Goal: Information Seeking & Learning: Learn about a topic

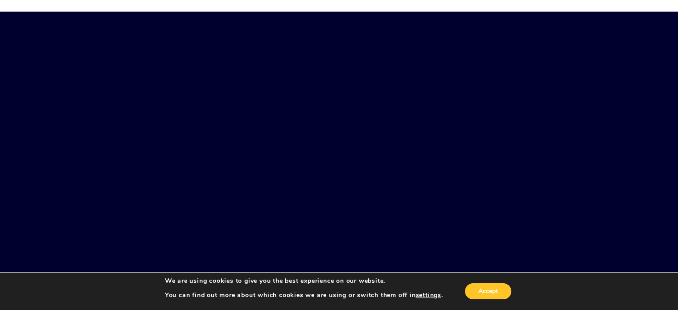
scroll to position [89, 0]
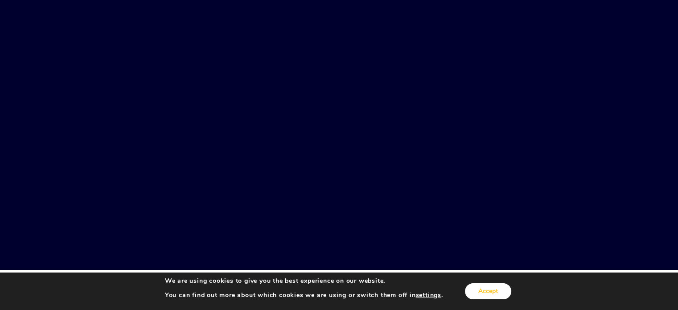
click at [481, 288] on button "Accept" at bounding box center [488, 291] width 46 height 16
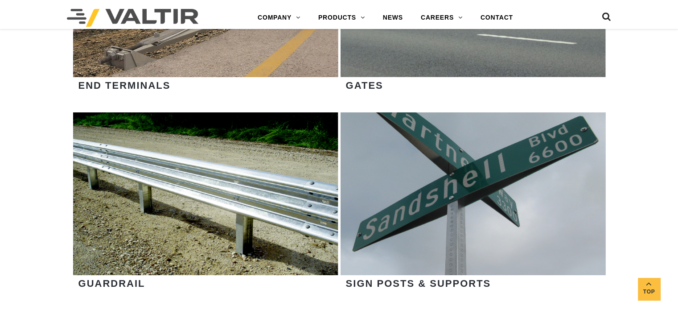
scroll to position [980, 0]
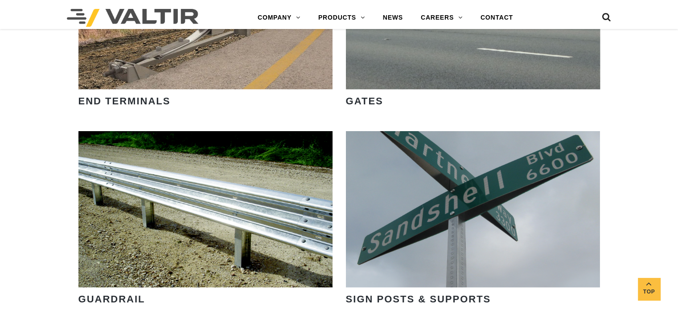
click at [199, 237] on link "VIEW PRODUCTS" at bounding box center [205, 247] width 102 height 20
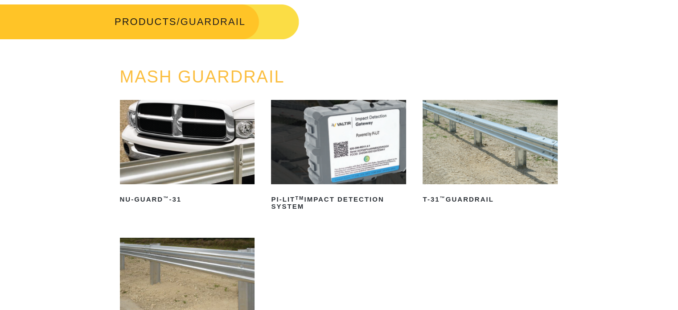
scroll to position [45, 0]
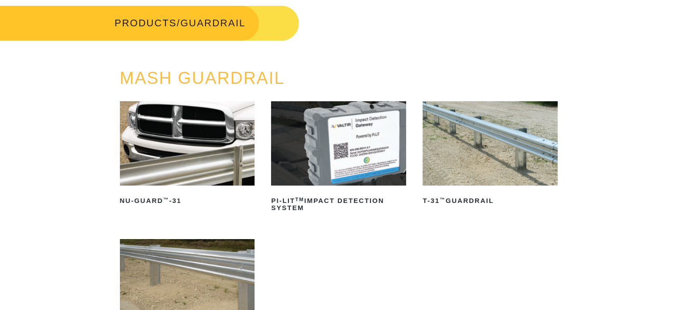
click at [470, 154] on img at bounding box center [489, 143] width 135 height 84
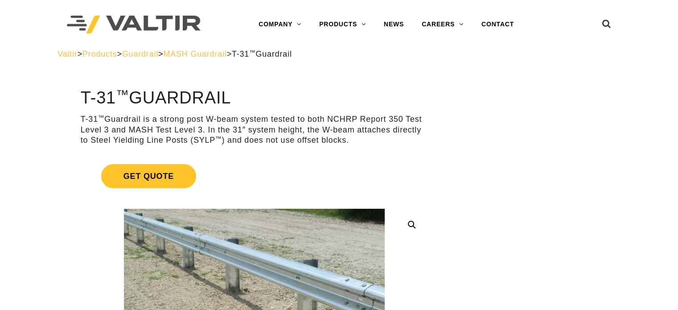
click at [226, 55] on span "MASH Guardrail" at bounding box center [194, 53] width 63 height 9
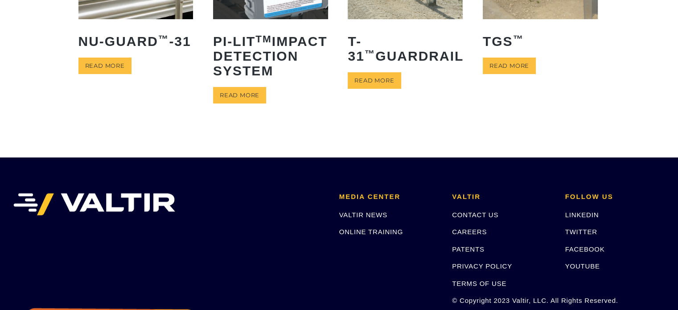
scroll to position [45, 0]
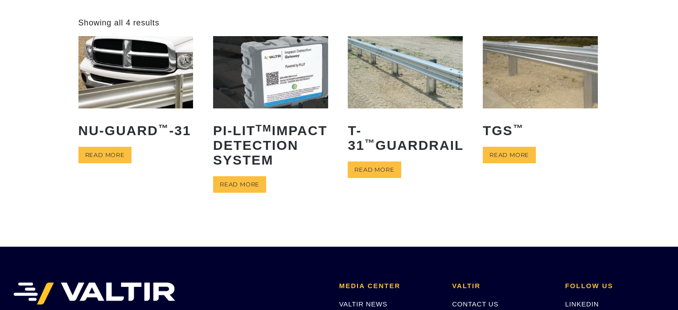
click at [508, 152] on link "Read more" at bounding box center [509, 155] width 53 height 16
